Goal: Manage account settings

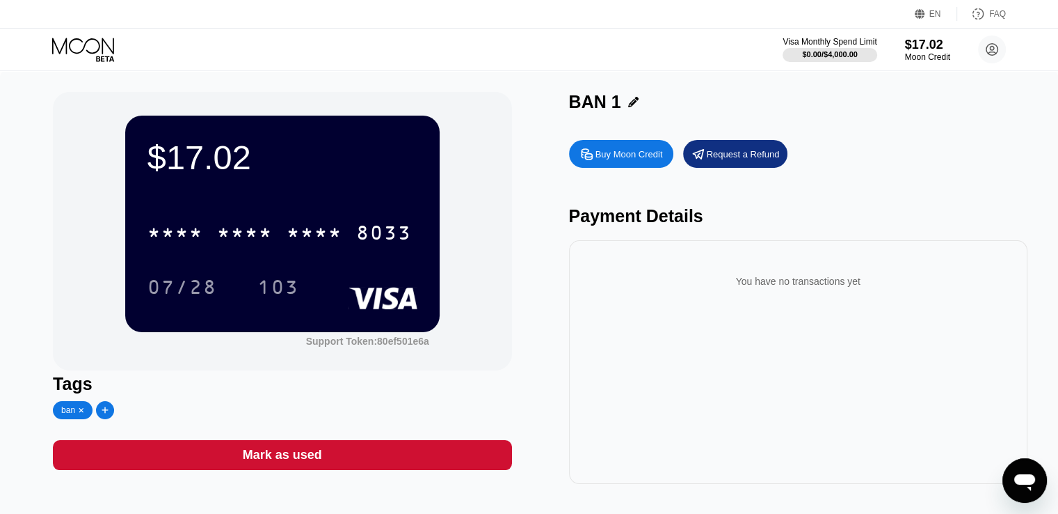
click at [93, 45] on icon at bounding box center [84, 50] width 65 height 24
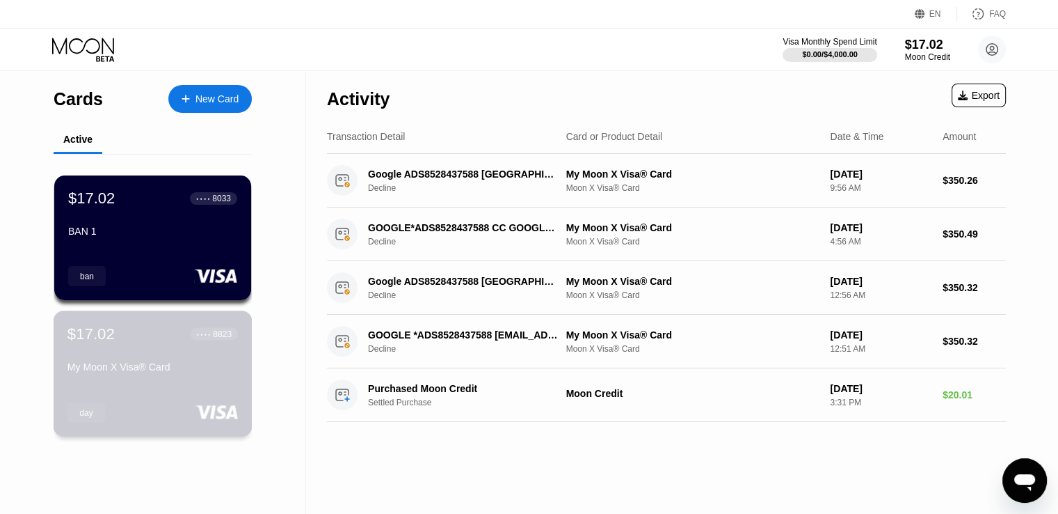
click at [143, 362] on div "$17.02 ● ● ● ● 8823 My Moon X Visa® Card" at bounding box center [152, 351] width 170 height 54
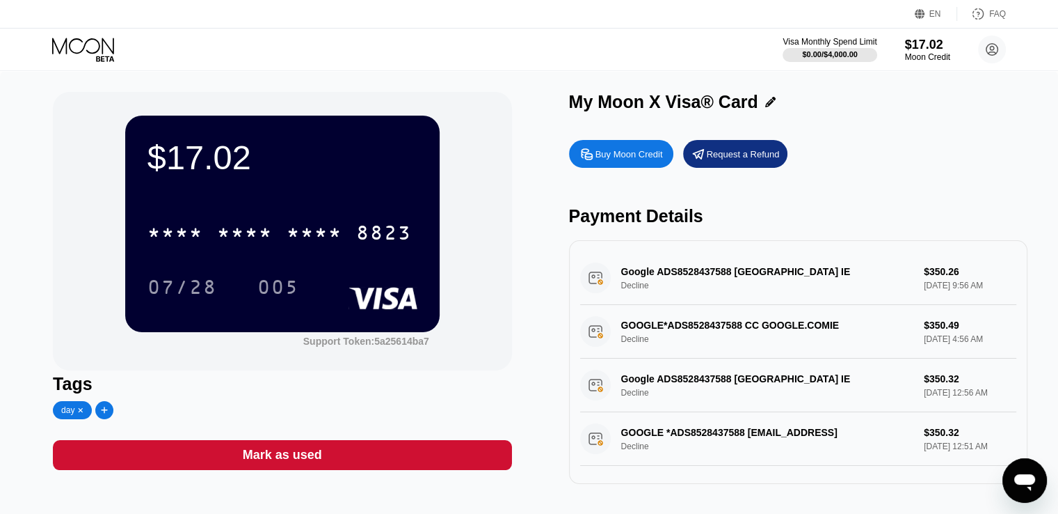
click at [767, 106] on icon at bounding box center [770, 102] width 10 height 10
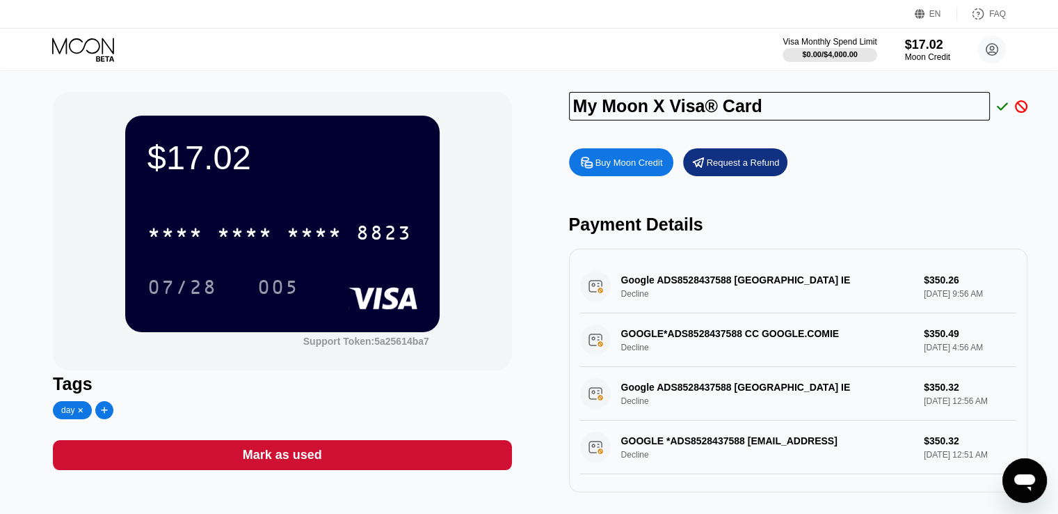
click at [726, 111] on input "My Moon X Visa® Card" at bounding box center [780, 106] width 422 height 29
type input "Day 1"
click at [1002, 109] on icon at bounding box center [1002, 106] width 11 height 8
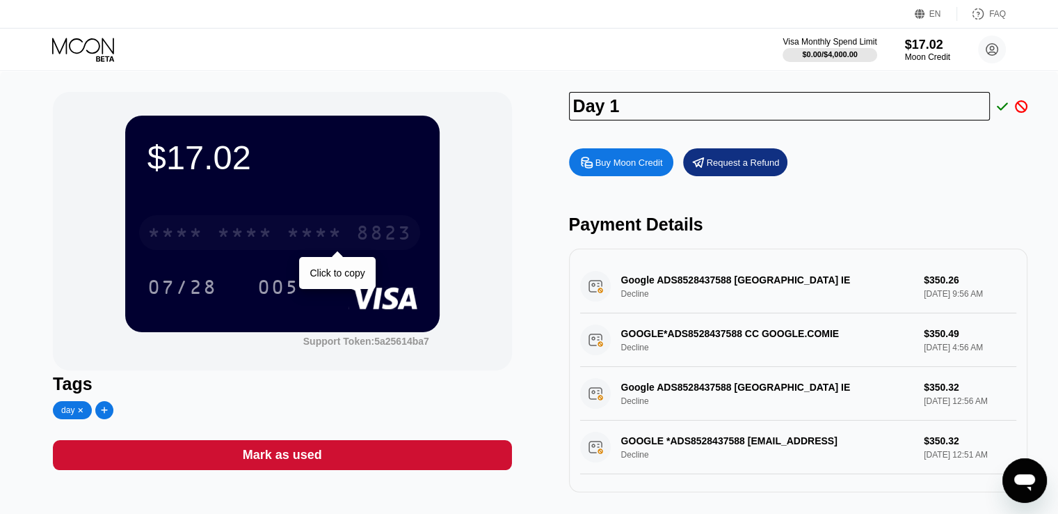
click at [403, 241] on div "8823" at bounding box center [384, 234] width 56 height 22
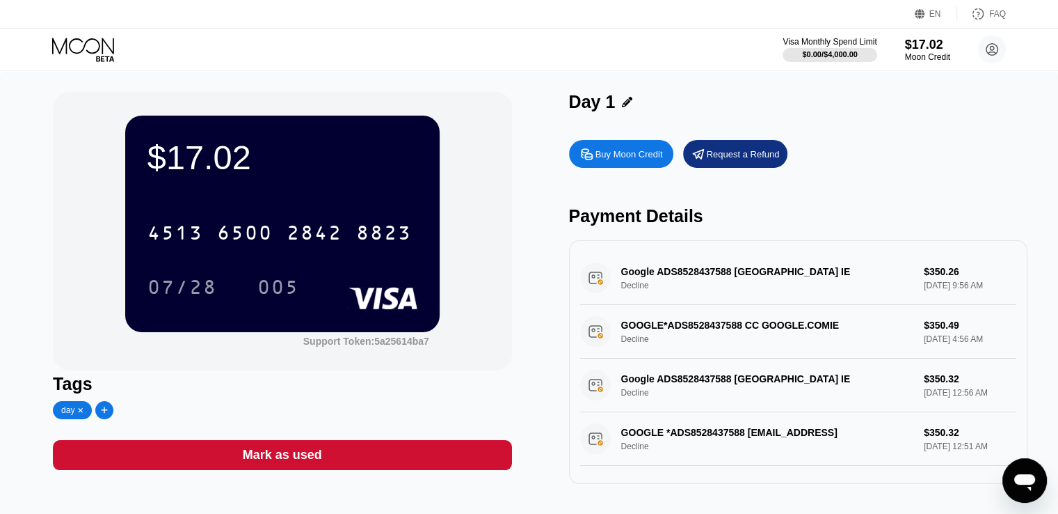
click at [100, 40] on icon at bounding box center [84, 50] width 65 height 24
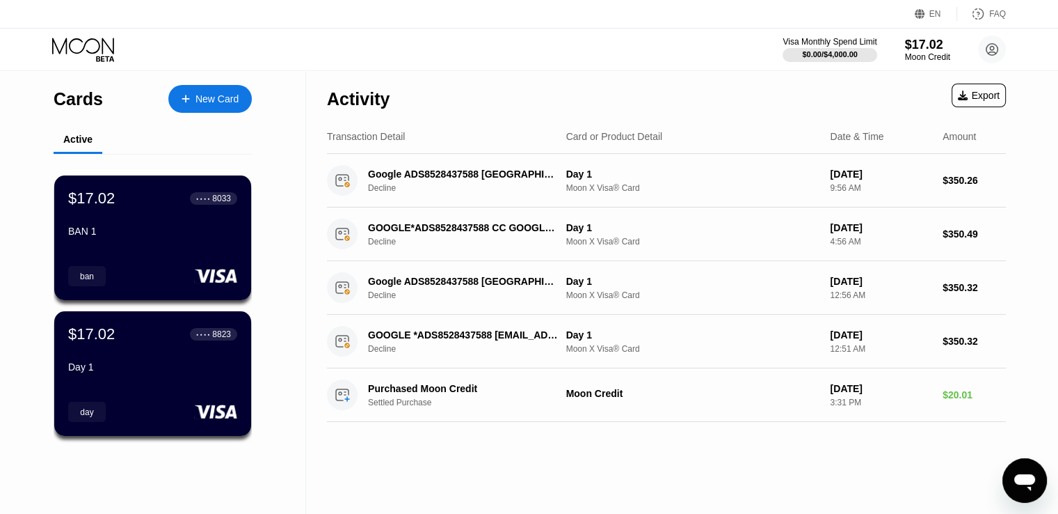
click at [98, 230] on div "BAN 1" at bounding box center [152, 230] width 169 height 11
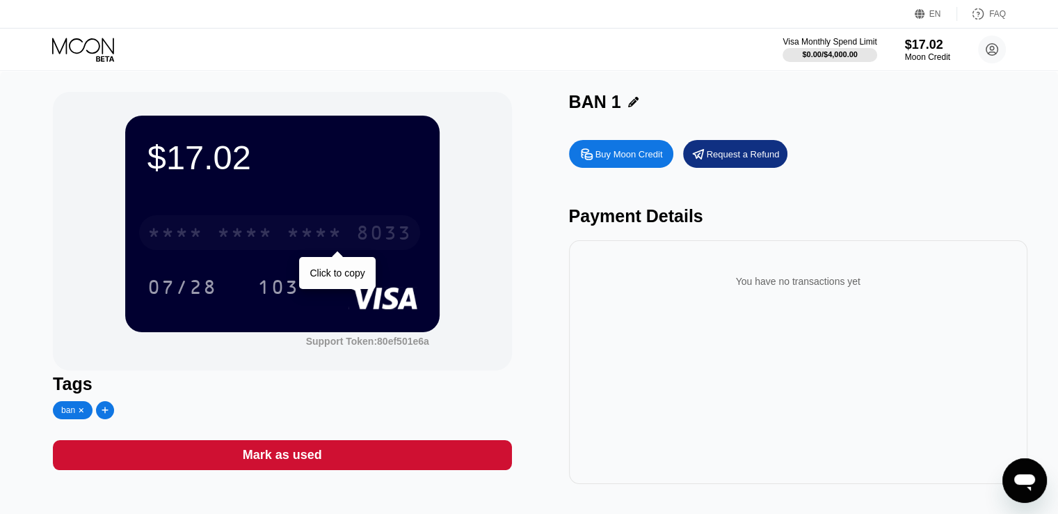
click at [385, 237] on div "8033" at bounding box center [384, 234] width 56 height 22
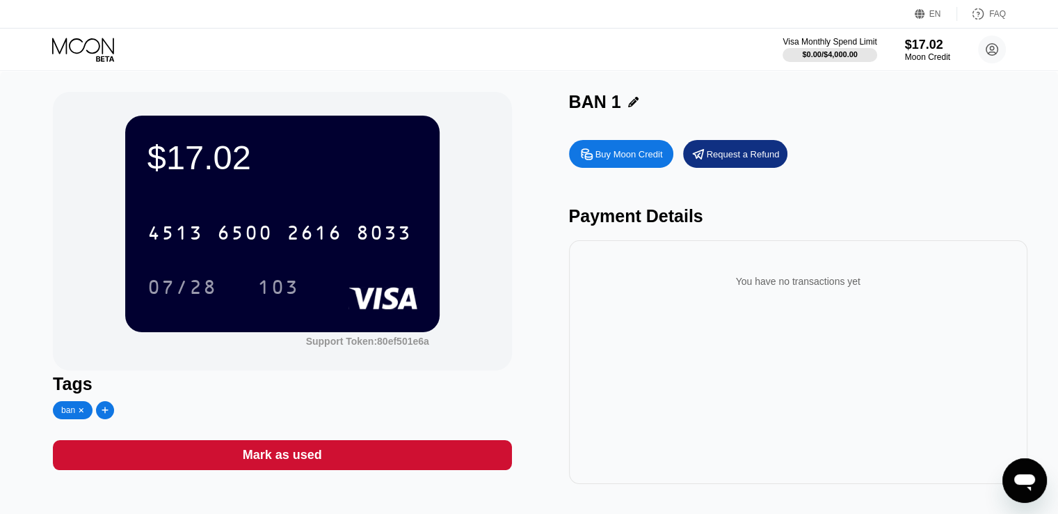
click at [95, 53] on icon at bounding box center [84, 50] width 65 height 24
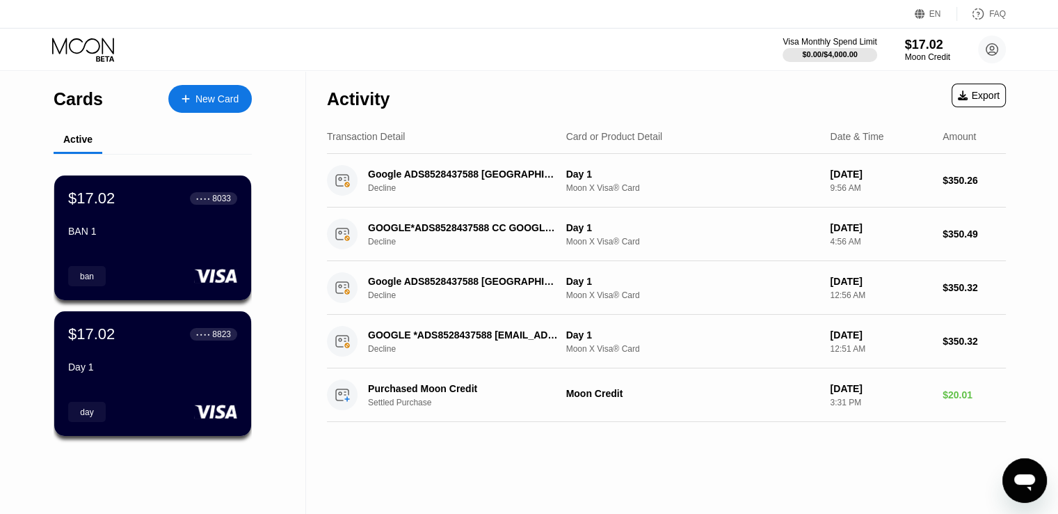
click at [178, 366] on div "Day 1" at bounding box center [152, 366] width 169 height 11
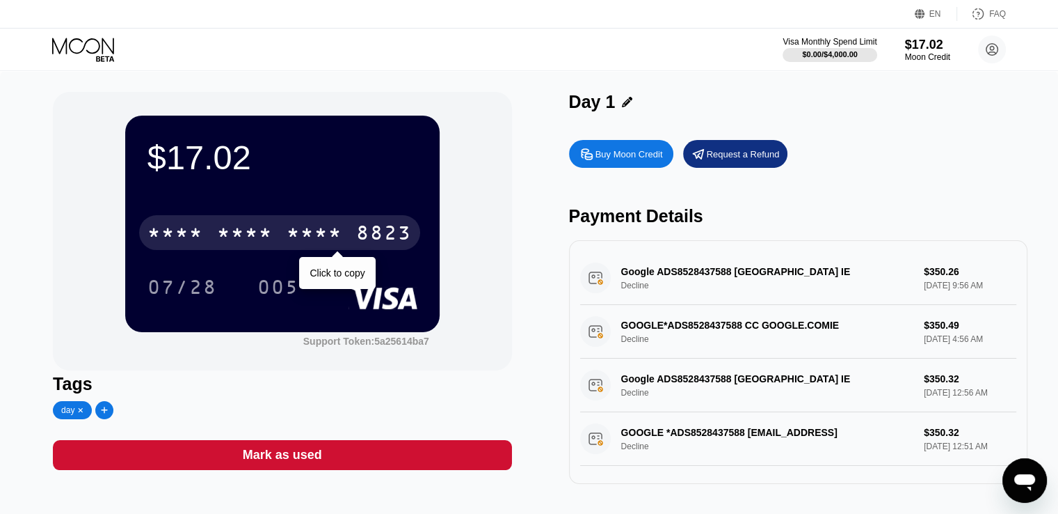
click at [395, 238] on div "8823" at bounding box center [384, 234] width 56 height 22
